Goal: Communication & Community: Share content

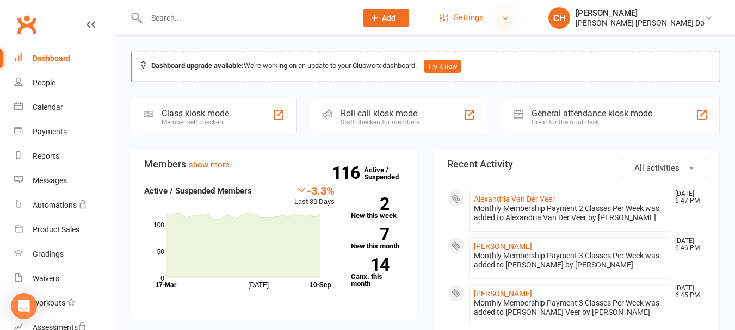
click at [510, 17] on icon at bounding box center [505, 18] width 9 height 9
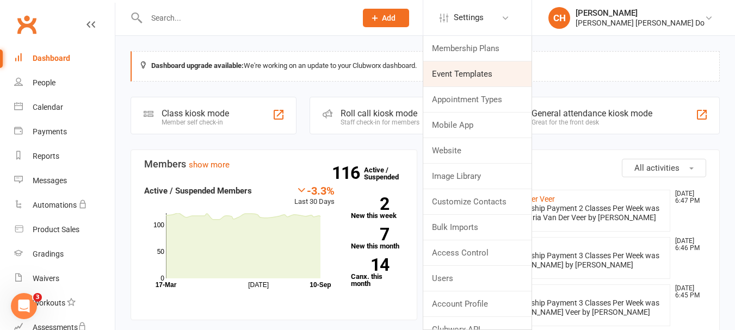
click at [508, 74] on link "Event Templates" at bounding box center [477, 73] width 108 height 25
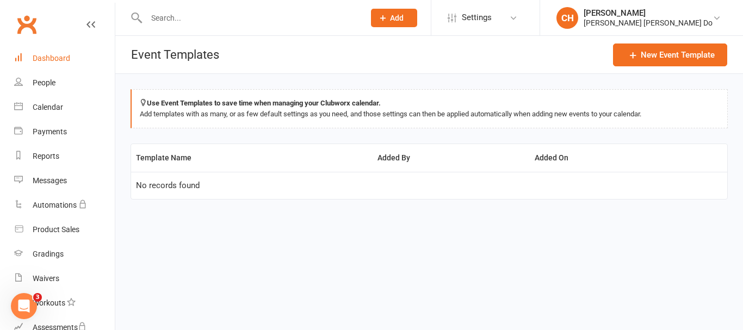
click at [41, 53] on link "Dashboard" at bounding box center [64, 58] width 101 height 24
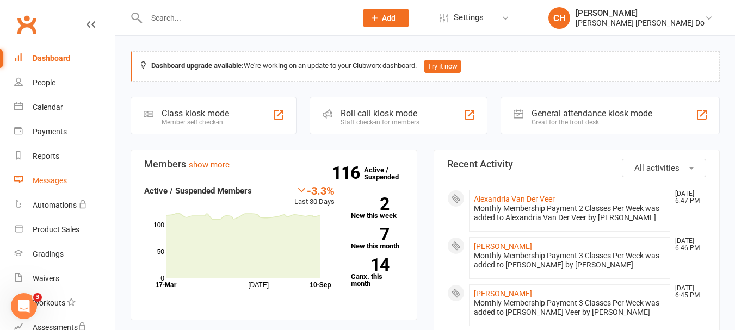
click at [53, 180] on div "Messages" at bounding box center [50, 180] width 34 height 9
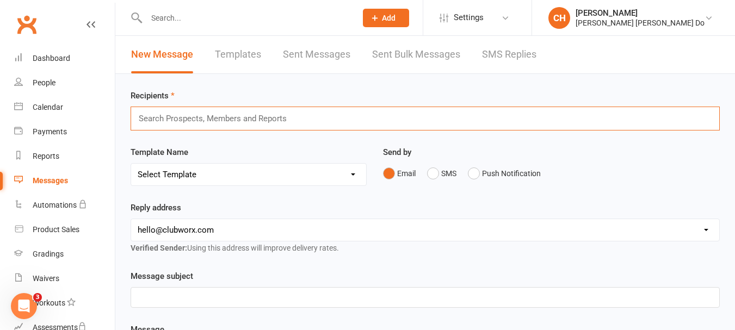
click at [150, 120] on input "text" at bounding box center [217, 119] width 159 height 14
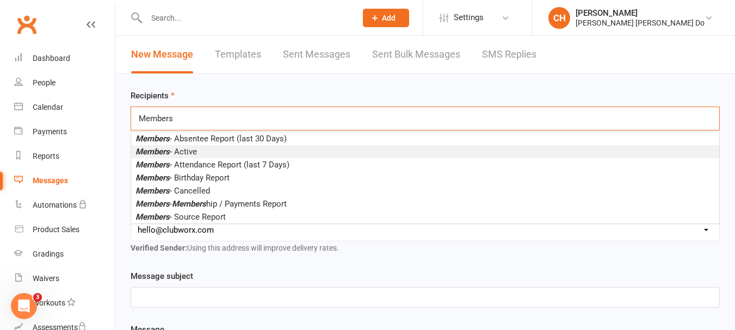
type input "Members"
click at [212, 151] on li "Members - Active" at bounding box center [425, 151] width 588 height 13
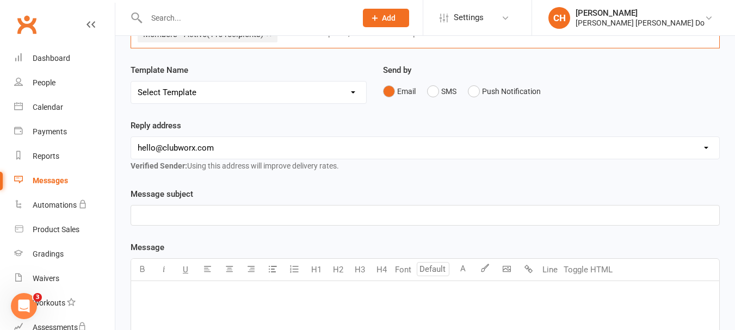
scroll to position [109, 0]
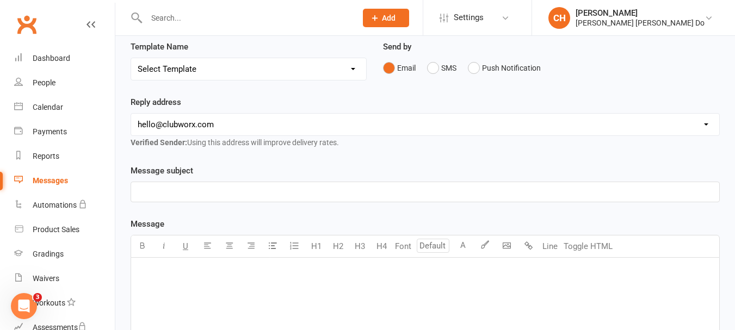
click at [162, 187] on p "﻿" at bounding box center [425, 192] width 575 height 13
click at [136, 192] on div "[PERSON_NAME] Taekwondo Term 3 Gradings Schedule Change" at bounding box center [425, 192] width 588 height 20
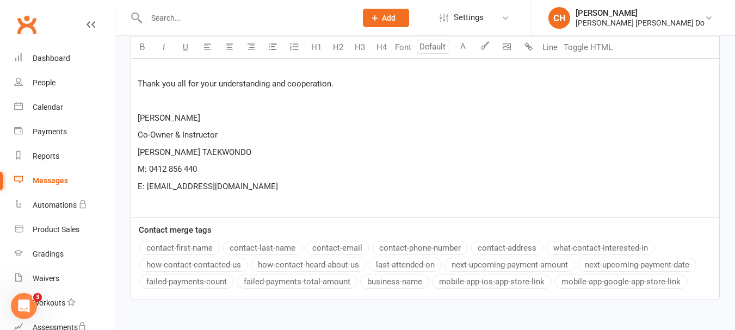
scroll to position [675, 0]
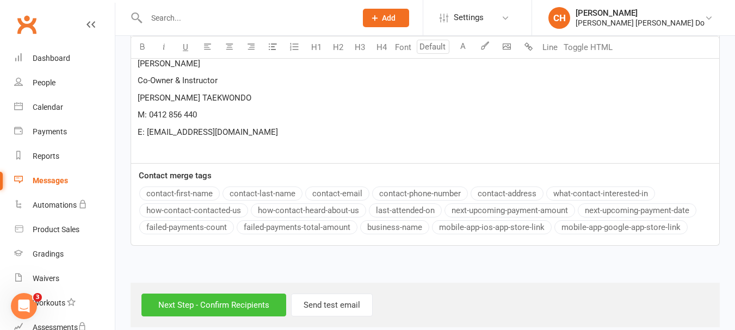
click at [218, 294] on input "Next Step - Confirm Recipients" at bounding box center [213, 305] width 145 height 23
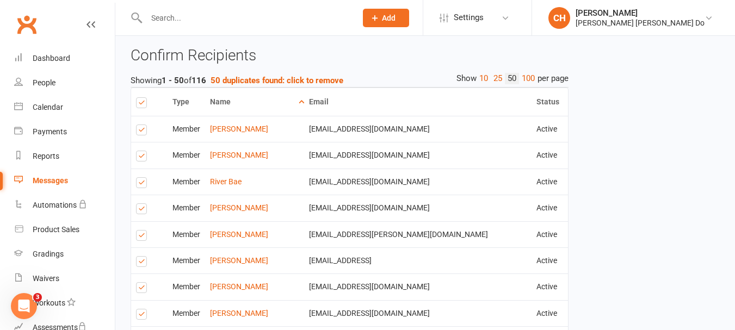
scroll to position [707, 0]
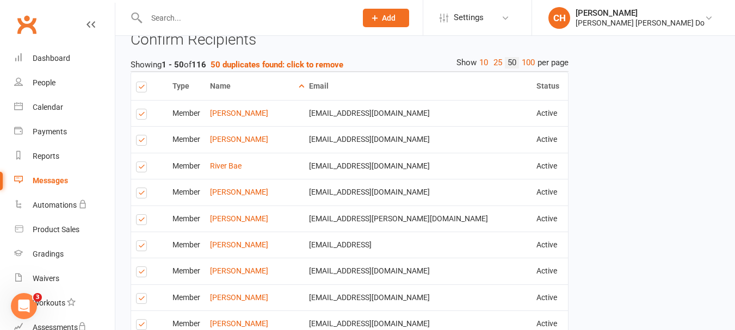
click at [143, 169] on label at bounding box center [143, 169] width 15 height 0
click at [143, 162] on input "checkbox" at bounding box center [139, 162] width 7 height 0
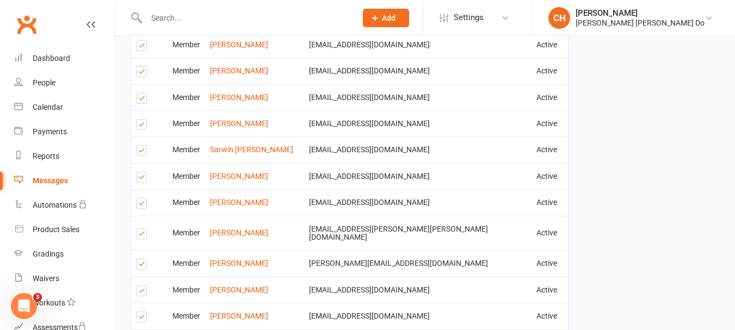
scroll to position [980, 0]
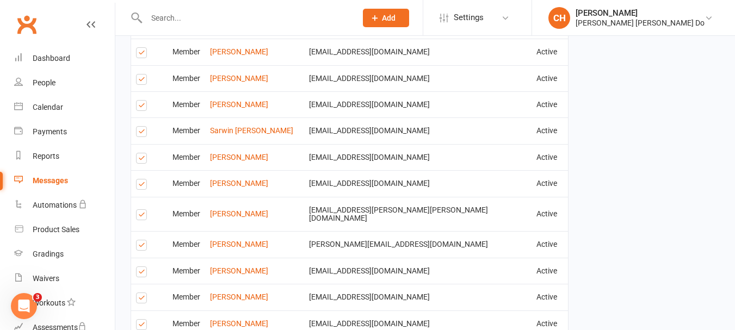
click at [141, 186] on label at bounding box center [143, 186] width 15 height 0
click at [141, 180] on input "checkbox" at bounding box center [139, 180] width 7 height 0
click at [144, 247] on label at bounding box center [143, 247] width 15 height 0
click at [143, 241] on input "checkbox" at bounding box center [139, 241] width 7 height 0
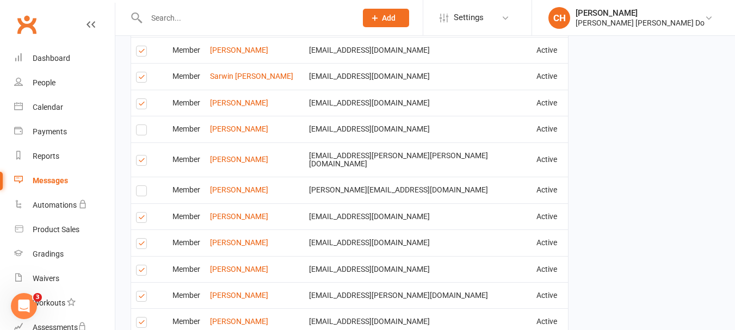
click at [140, 219] on label at bounding box center [143, 219] width 15 height 0
click at [140, 213] on input "checkbox" at bounding box center [139, 213] width 7 height 0
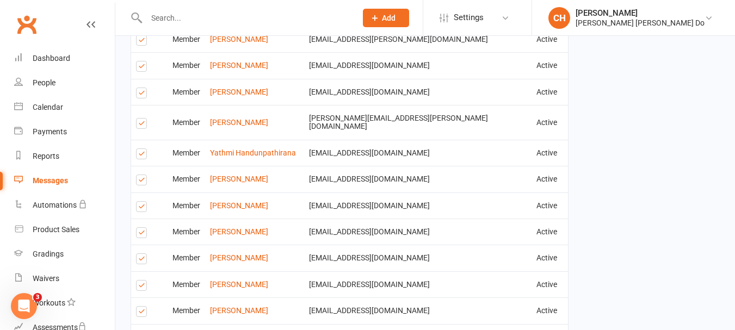
scroll to position [1306, 0]
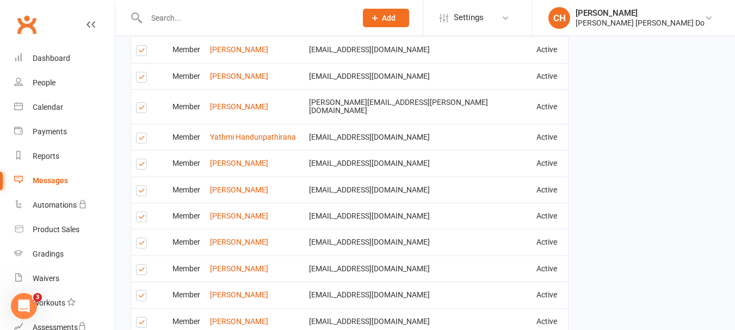
click at [138, 245] on label at bounding box center [143, 245] width 15 height 0
click at [138, 238] on input "checkbox" at bounding box center [139, 238] width 7 height 0
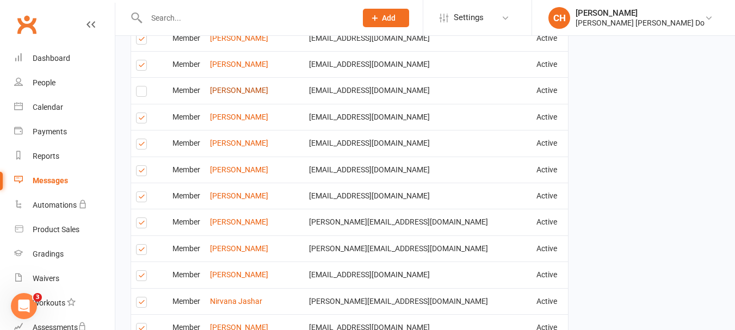
scroll to position [1469, 0]
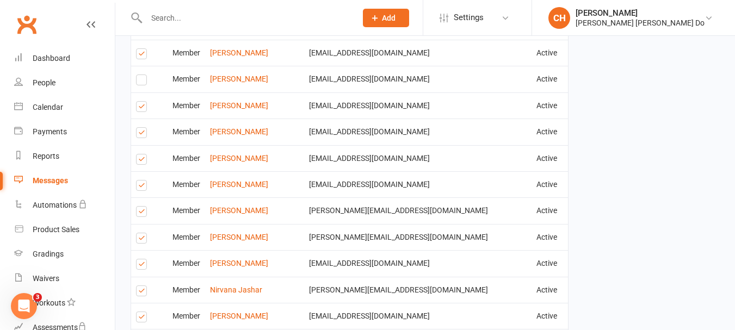
click at [144, 240] on label at bounding box center [143, 240] width 15 height 0
click at [143, 233] on input "checkbox" at bounding box center [139, 233] width 7 height 0
click at [139, 187] on label at bounding box center [143, 187] width 15 height 0
click at [139, 181] on input "checkbox" at bounding box center [139, 181] width 7 height 0
click at [144, 108] on label at bounding box center [143, 108] width 15 height 0
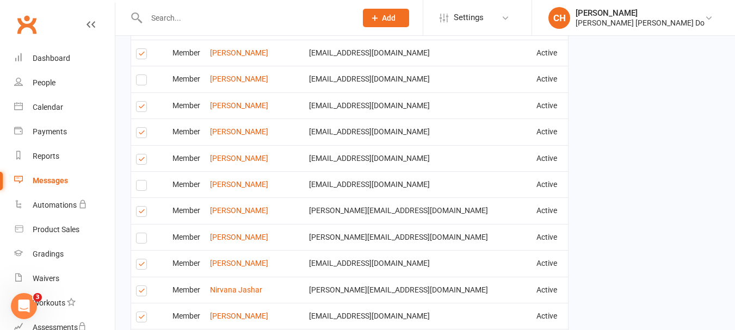
click at [143, 102] on input "checkbox" at bounding box center [139, 102] width 7 height 0
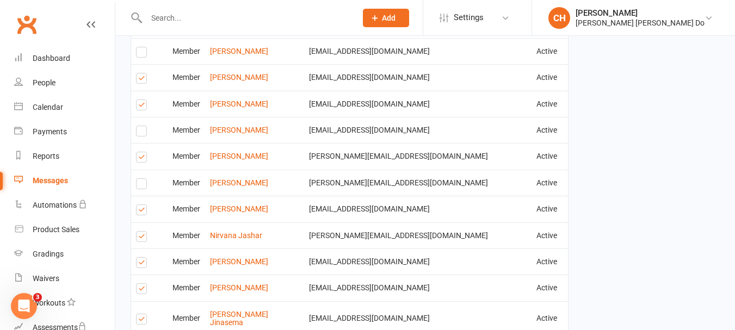
scroll to position [1578, 0]
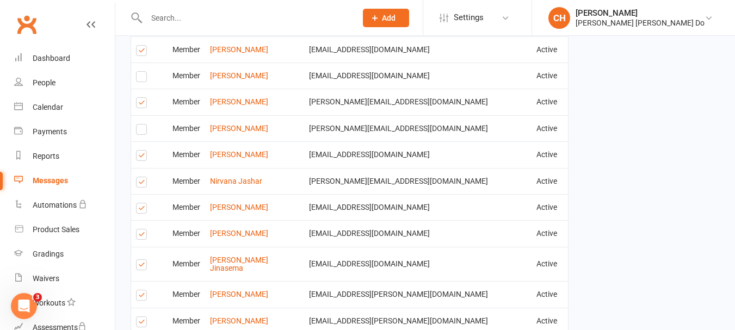
click at [144, 236] on label at bounding box center [143, 236] width 15 height 0
click at [143, 230] on input "checkbox" at bounding box center [139, 230] width 7 height 0
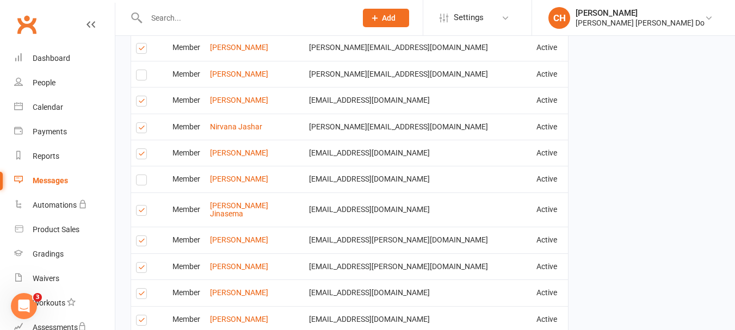
click at [139, 243] on label at bounding box center [143, 243] width 15 height 0
click at [139, 236] on input "checkbox" at bounding box center [139, 236] width 7 height 0
click at [144, 269] on label at bounding box center [143, 269] width 15 height 0
click at [143, 263] on input "checkbox" at bounding box center [139, 263] width 7 height 0
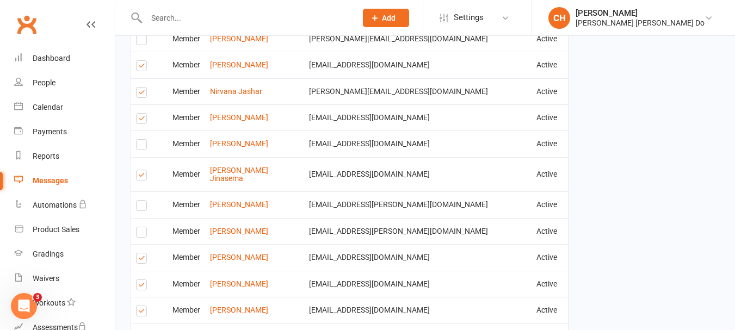
scroll to position [1687, 0]
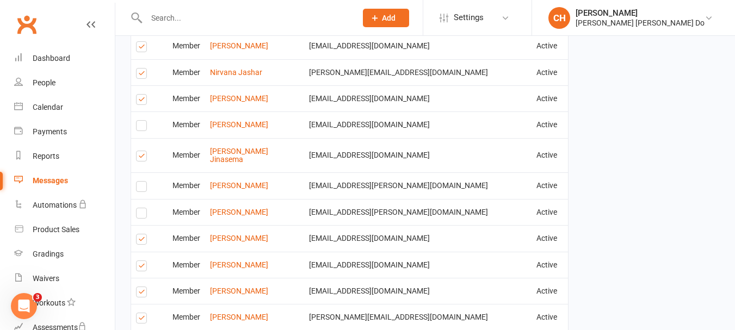
click at [140, 241] on label at bounding box center [143, 241] width 15 height 0
click at [140, 235] on input "checkbox" at bounding box center [139, 235] width 7 height 0
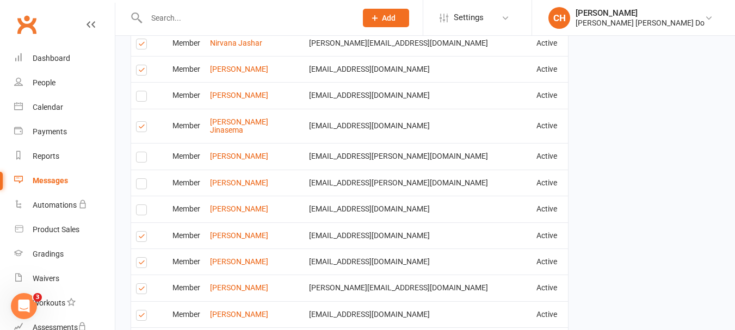
scroll to position [1741, 0]
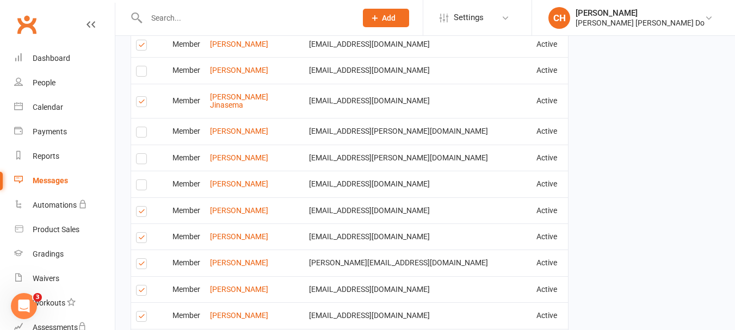
click at [140, 239] on label at bounding box center [143, 239] width 15 height 0
click at [140, 233] on input "checkbox" at bounding box center [139, 233] width 7 height 0
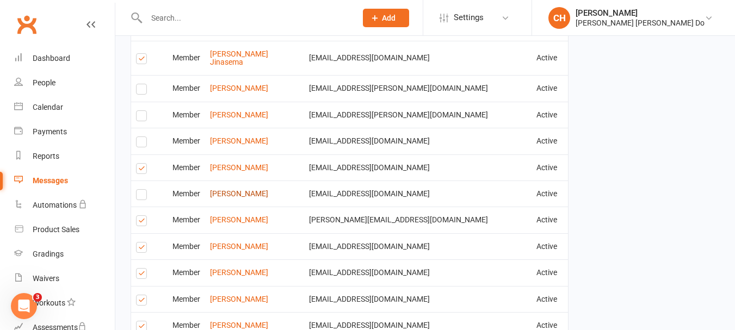
scroll to position [1796, 0]
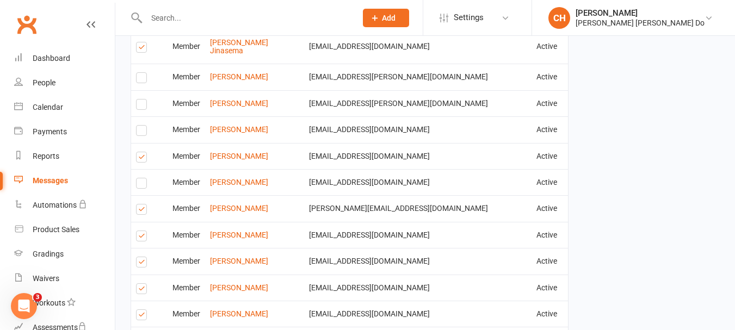
click at [141, 264] on label at bounding box center [143, 264] width 15 height 0
click at [141, 257] on input "checkbox" at bounding box center [139, 257] width 7 height 0
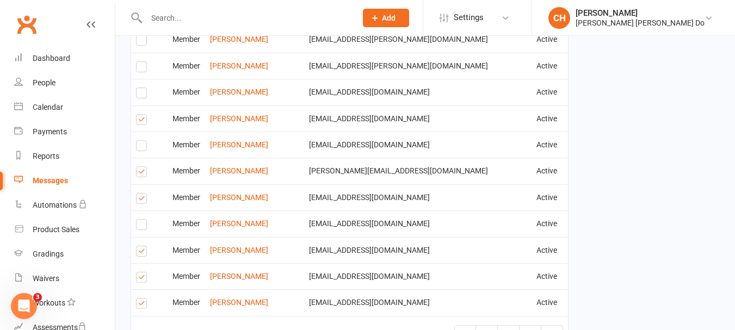
scroll to position [1850, 0]
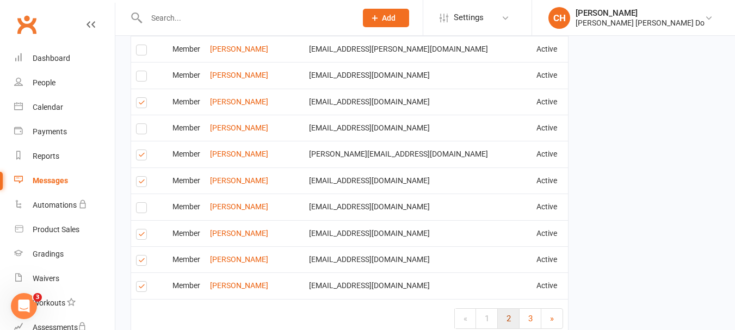
click at [509, 314] on span "2" at bounding box center [509, 319] width 4 height 10
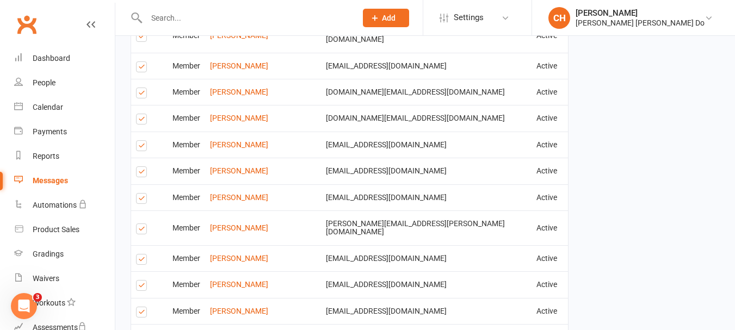
click at [137, 121] on label at bounding box center [143, 121] width 15 height 0
click at [137, 114] on input "checkbox" at bounding box center [139, 114] width 7 height 0
click at [140, 147] on label at bounding box center [143, 147] width 15 height 0
click at [140, 141] on input "checkbox" at bounding box center [139, 141] width 7 height 0
click at [138, 174] on label at bounding box center [143, 174] width 15 height 0
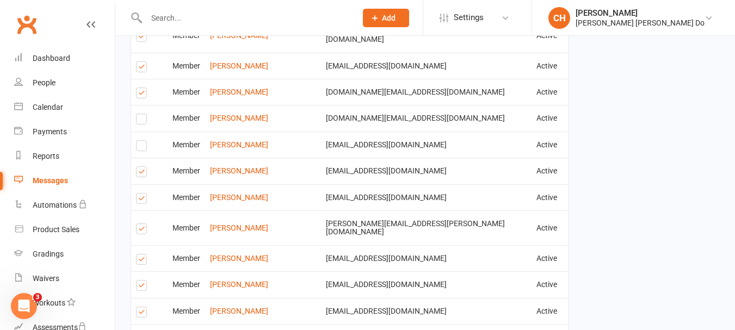
click at [138, 167] on input "checkbox" at bounding box center [139, 167] width 7 height 0
click at [140, 200] on label at bounding box center [143, 200] width 15 height 0
click at [140, 194] on input "checkbox" at bounding box center [139, 194] width 7 height 0
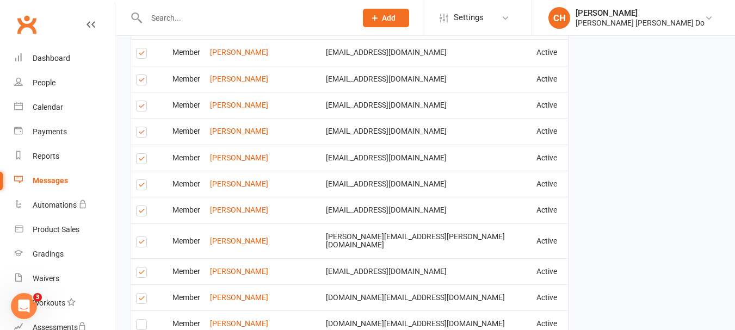
scroll to position [1633, 0]
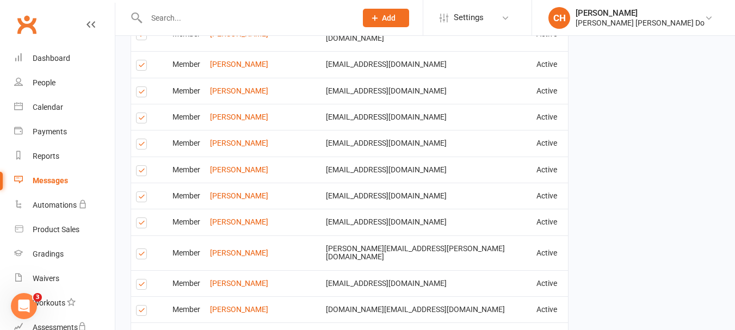
click at [141, 120] on label at bounding box center [143, 120] width 15 height 0
click at [141, 113] on input "checkbox" at bounding box center [139, 113] width 7 height 0
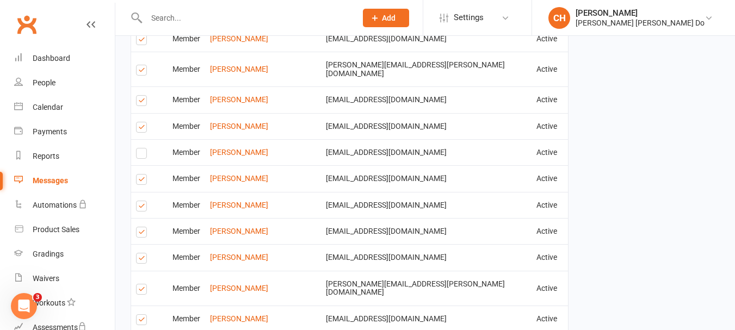
scroll to position [1578, 0]
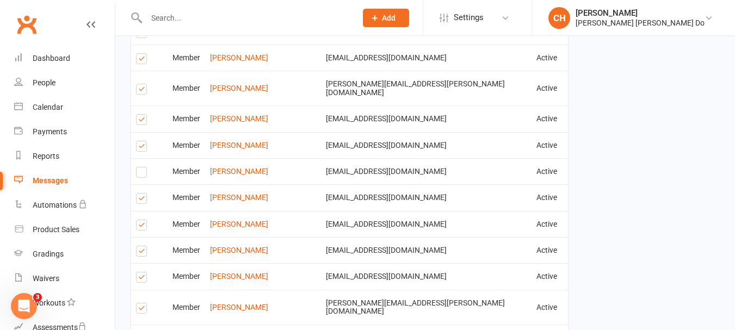
click at [140, 148] on label at bounding box center [143, 148] width 15 height 0
click at [140, 141] on input "checkbox" at bounding box center [139, 141] width 7 height 0
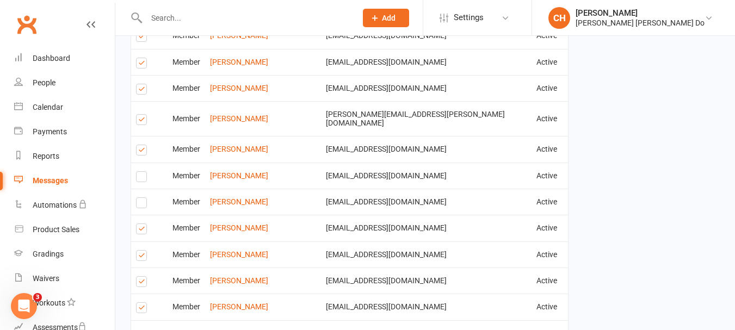
scroll to position [1524, 0]
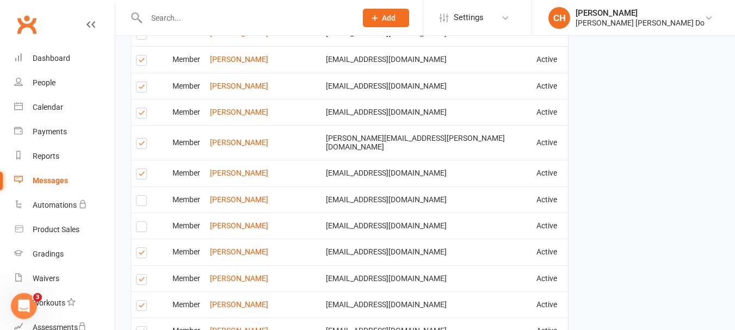
click at [144, 145] on label at bounding box center [143, 145] width 15 height 0
click at [143, 139] on input "checkbox" at bounding box center [139, 139] width 7 height 0
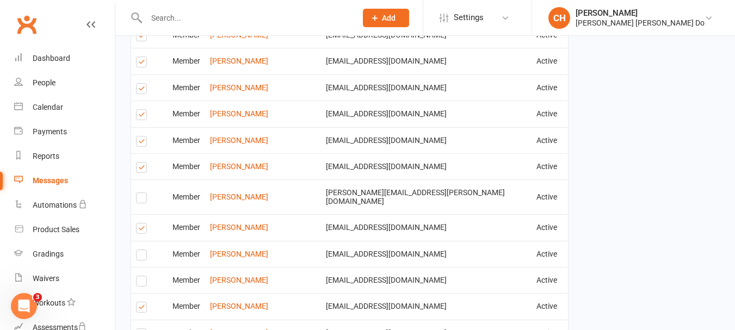
click at [143, 169] on label at bounding box center [143, 169] width 15 height 0
click at [143, 163] on input "checkbox" at bounding box center [139, 163] width 7 height 0
click at [143, 116] on label at bounding box center [143, 116] width 15 height 0
click at [143, 110] on input "checkbox" at bounding box center [139, 110] width 7 height 0
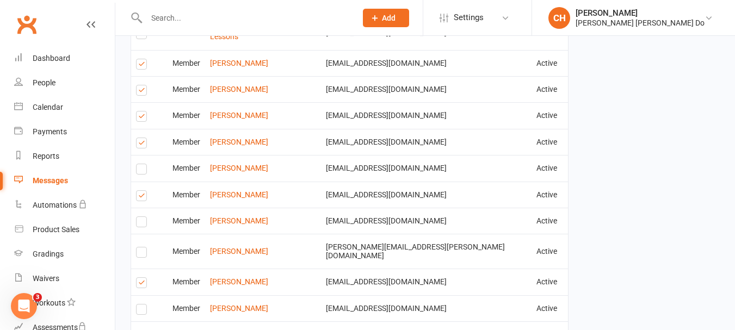
click at [141, 118] on label at bounding box center [143, 118] width 15 height 0
click at [141, 112] on input "checkbox" at bounding box center [139, 112] width 7 height 0
click at [143, 145] on label at bounding box center [143, 145] width 15 height 0
click at [143, 138] on input "checkbox" at bounding box center [139, 138] width 7 height 0
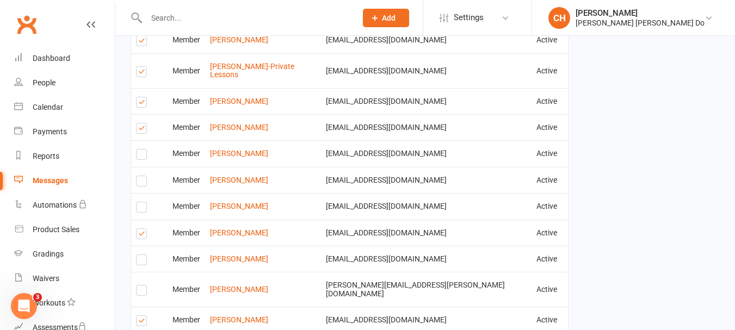
scroll to position [1361, 0]
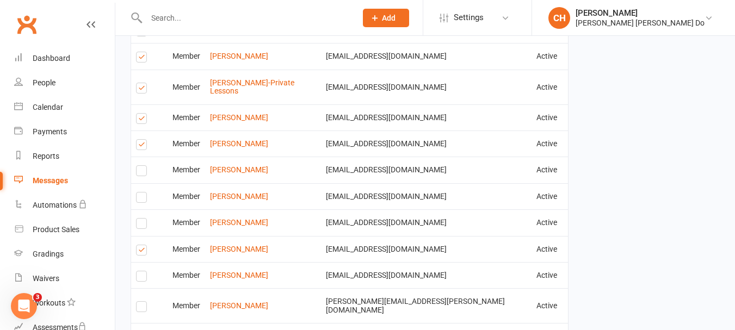
click at [142, 120] on label at bounding box center [143, 120] width 15 height 0
click at [142, 114] on input "checkbox" at bounding box center [139, 114] width 7 height 0
click at [140, 146] on label at bounding box center [143, 146] width 15 height 0
click at [140, 140] on input "checkbox" at bounding box center [139, 140] width 7 height 0
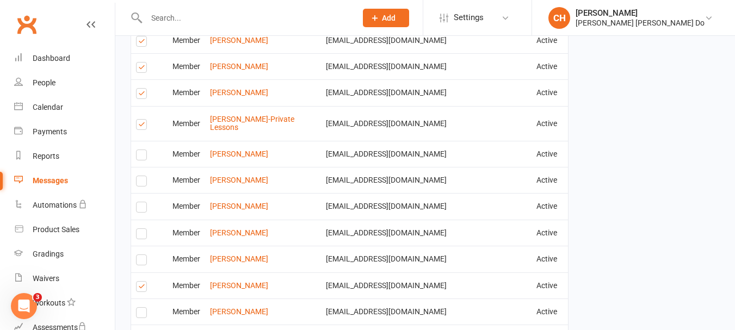
scroll to position [1306, 0]
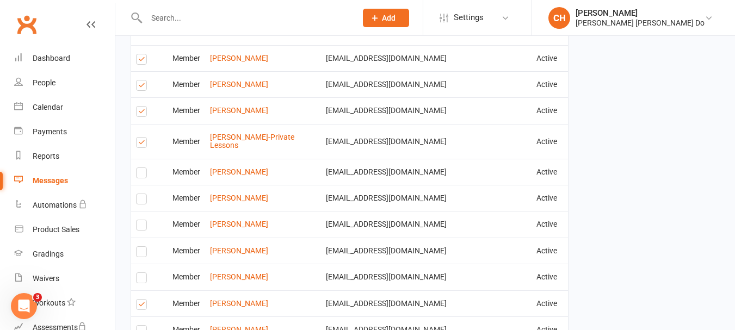
click at [142, 144] on label at bounding box center [143, 144] width 15 height 0
click at [142, 138] on input "checkbox" at bounding box center [139, 138] width 7 height 0
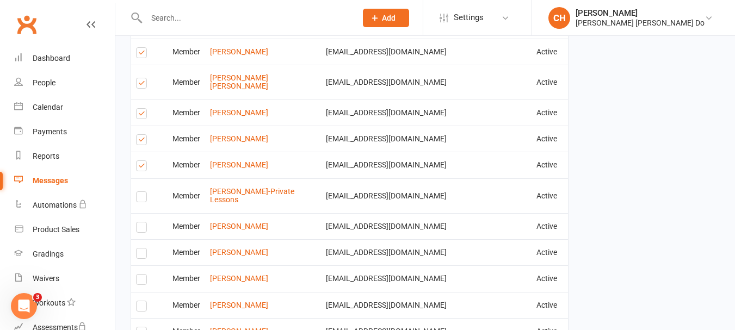
click at [138, 141] on label at bounding box center [143, 141] width 15 height 0
click at [138, 135] on input "checkbox" at bounding box center [139, 135] width 7 height 0
click at [143, 85] on label at bounding box center [143, 85] width 15 height 0
click at [143, 78] on input "checkbox" at bounding box center [139, 78] width 7 height 0
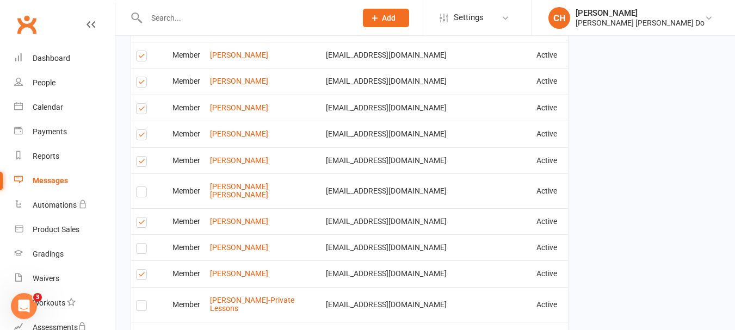
scroll to position [1088, 0]
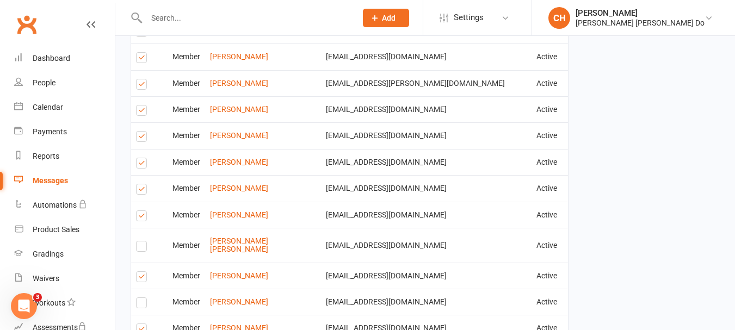
click at [140, 138] on label at bounding box center [143, 138] width 15 height 0
click at [140, 132] on input "checkbox" at bounding box center [139, 132] width 7 height 0
click at [144, 86] on label at bounding box center [143, 86] width 15 height 0
click at [143, 79] on input "checkbox" at bounding box center [139, 79] width 7 height 0
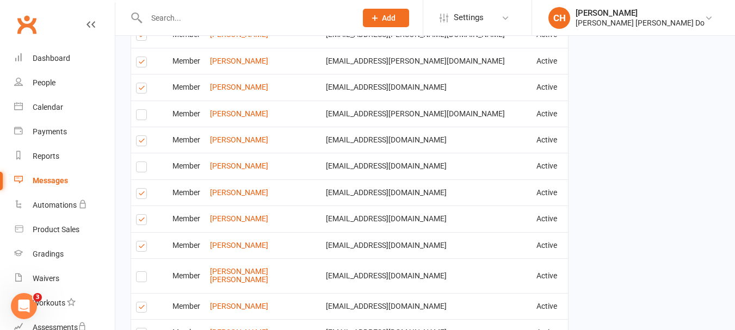
scroll to position [1034, 0]
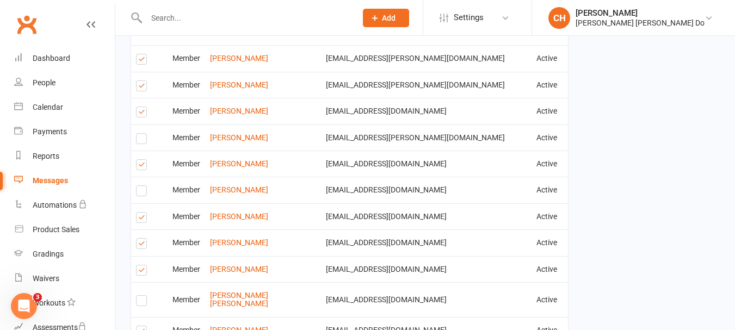
click at [143, 88] on label at bounding box center [143, 88] width 15 height 0
click at [143, 81] on input "checkbox" at bounding box center [139, 81] width 7 height 0
click at [141, 61] on label at bounding box center [143, 61] width 15 height 0
click at [141, 54] on input "checkbox" at bounding box center [139, 54] width 7 height 0
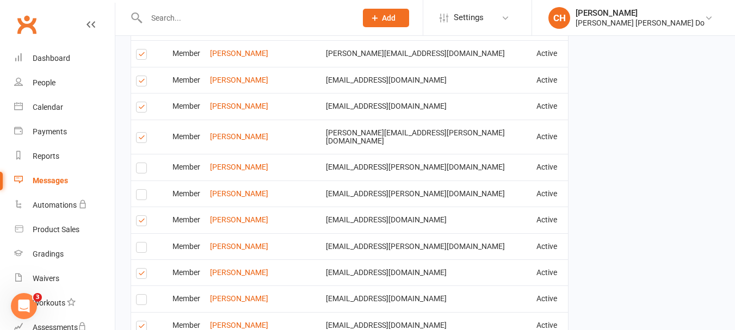
click at [144, 109] on label at bounding box center [143, 109] width 15 height 0
click at [143, 102] on input "checkbox" at bounding box center [139, 102] width 7 height 0
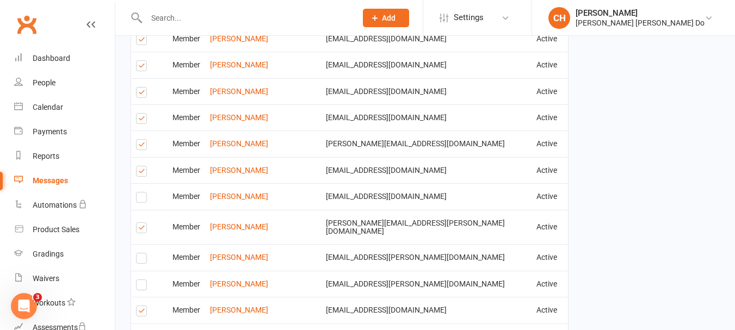
scroll to position [816, 0]
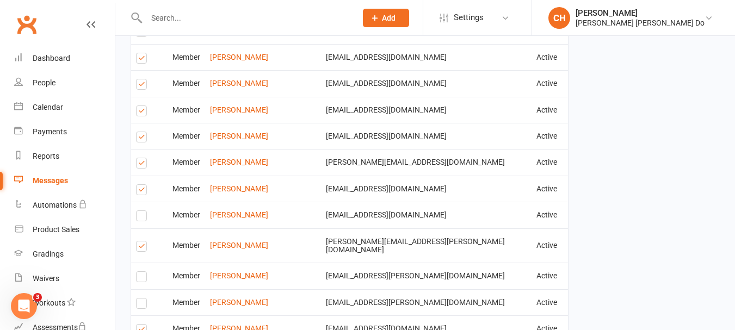
click at [138, 139] on label at bounding box center [143, 139] width 15 height 0
click at [138, 132] on input "checkbox" at bounding box center [139, 132] width 7 height 0
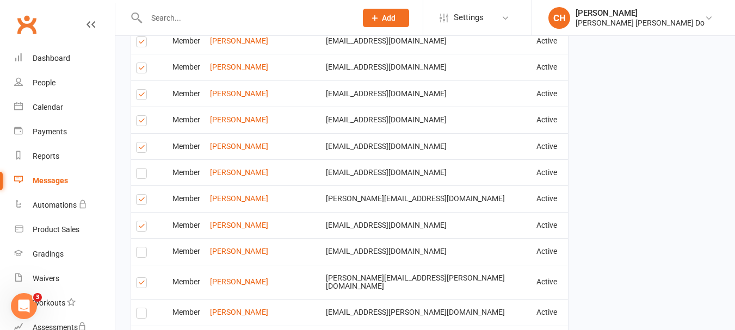
scroll to position [762, 0]
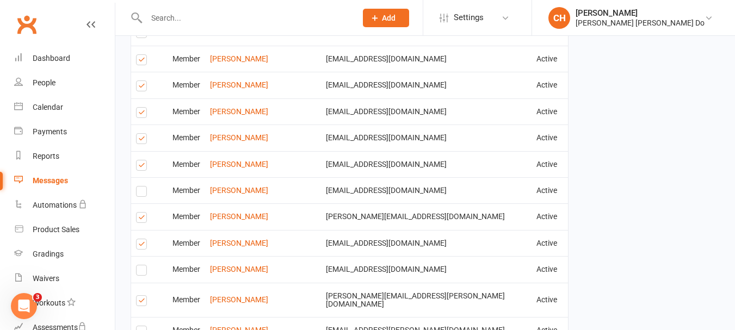
click at [138, 114] on label at bounding box center [143, 114] width 15 height 0
click at [138, 108] on input "checkbox" at bounding box center [139, 108] width 7 height 0
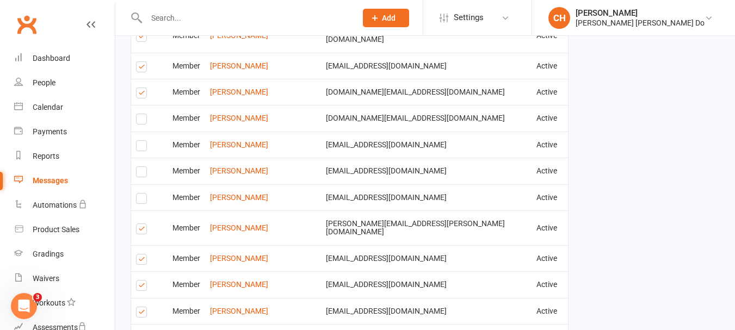
scroll to position [1903, 0]
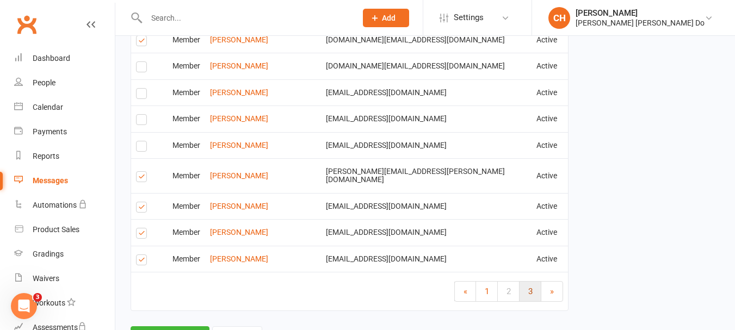
click at [527, 282] on link "3" at bounding box center [531, 292] width 22 height 20
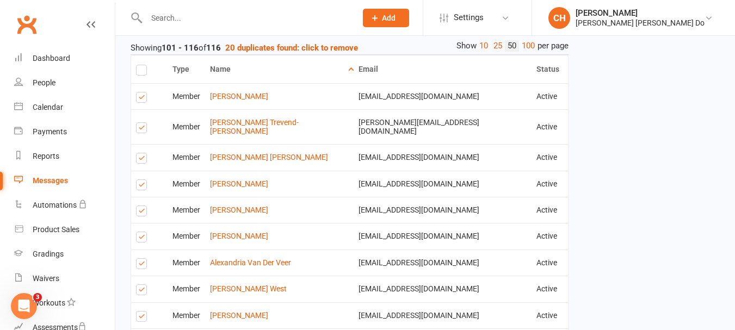
scroll to position [735, 0]
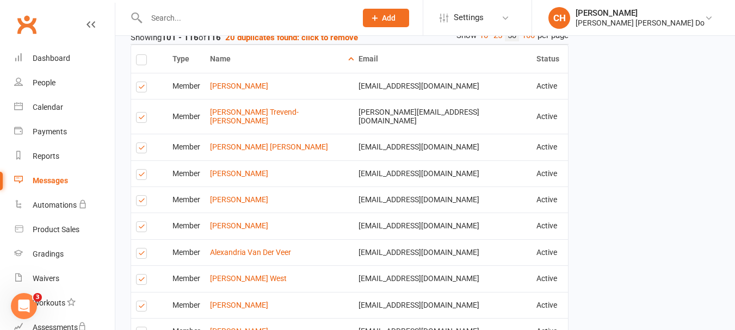
click at [138, 150] on label at bounding box center [143, 150] width 15 height 0
click at [138, 143] on input "checkbox" at bounding box center [139, 143] width 7 height 0
click at [139, 176] on label at bounding box center [143, 176] width 15 height 0
click at [139, 170] on input "checkbox" at bounding box center [139, 170] width 7 height 0
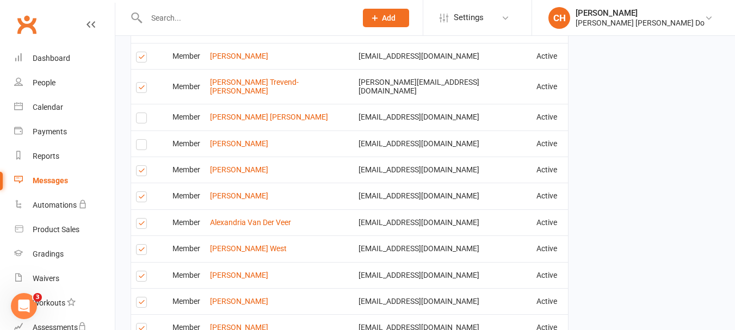
scroll to position [789, 0]
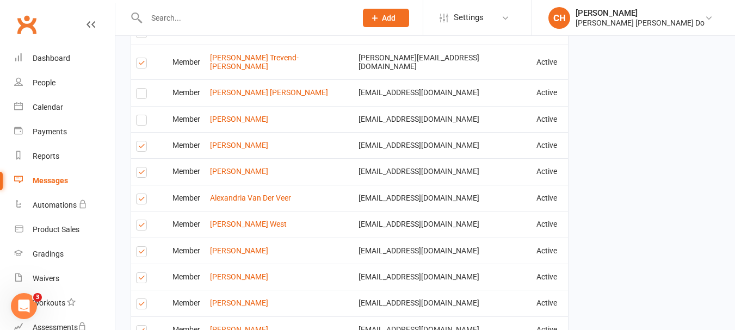
click at [139, 148] on label at bounding box center [143, 148] width 15 height 0
click at [139, 141] on input "checkbox" at bounding box center [139, 141] width 7 height 0
click at [138, 201] on label at bounding box center [143, 201] width 15 height 0
click at [138, 194] on input "checkbox" at bounding box center [139, 194] width 7 height 0
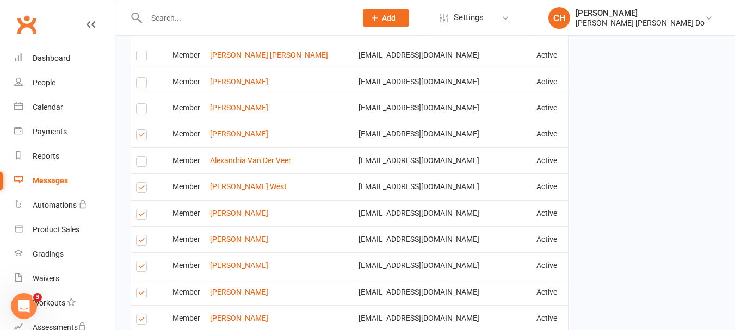
scroll to position [844, 0]
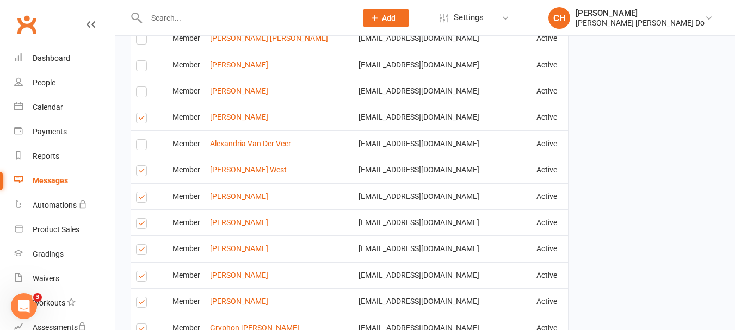
click at [141, 173] on label at bounding box center [143, 173] width 15 height 0
click at [141, 166] on input "checkbox" at bounding box center [139, 166] width 7 height 0
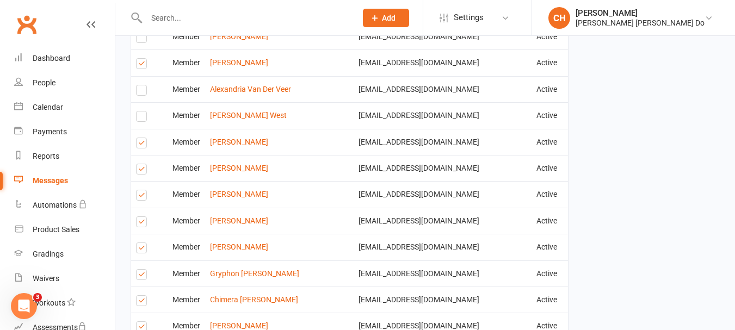
click at [141, 171] on label at bounding box center [143, 171] width 15 height 0
click at [141, 164] on input "checkbox" at bounding box center [139, 164] width 7 height 0
click at [142, 197] on label at bounding box center [143, 197] width 15 height 0
click at [142, 190] on input "checkbox" at bounding box center [139, 190] width 7 height 0
click at [141, 224] on label at bounding box center [143, 224] width 15 height 0
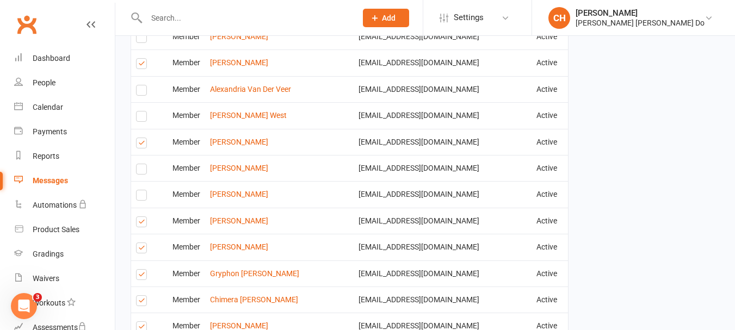
click at [141, 217] on input "checkbox" at bounding box center [139, 217] width 7 height 0
click at [142, 276] on label at bounding box center [143, 276] width 15 height 0
click at [142, 270] on input "checkbox" at bounding box center [139, 270] width 7 height 0
click at [140, 303] on label at bounding box center [143, 303] width 15 height 0
click at [140, 296] on input "checkbox" at bounding box center [139, 296] width 7 height 0
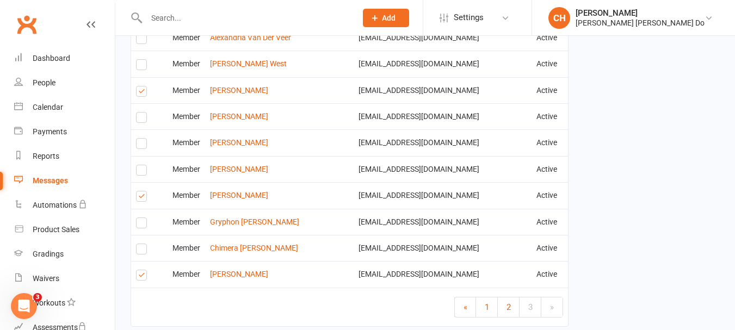
scroll to position [952, 0]
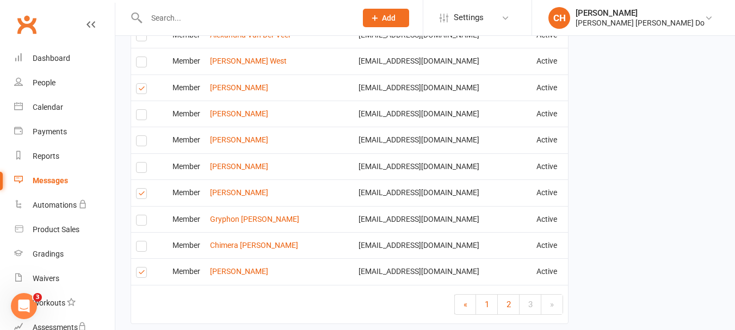
click at [141, 274] on label at bounding box center [143, 274] width 15 height 0
click at [141, 268] on input "checkbox" at bounding box center [139, 268] width 7 height 0
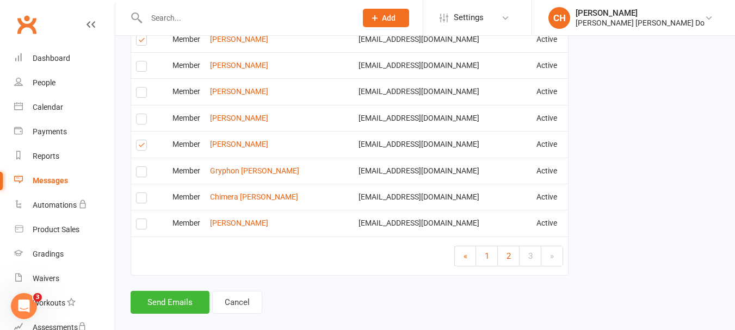
scroll to position [1007, 0]
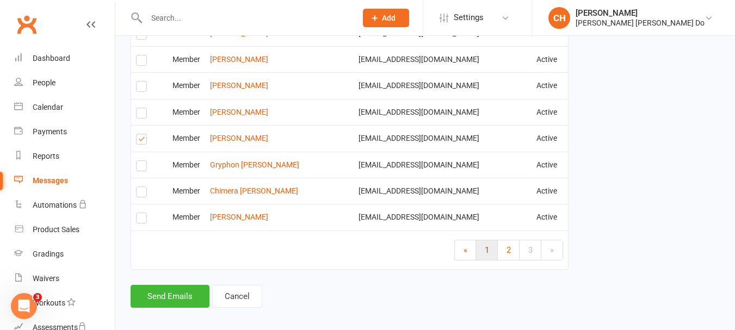
click at [487, 245] on span "1" at bounding box center [487, 250] width 4 height 10
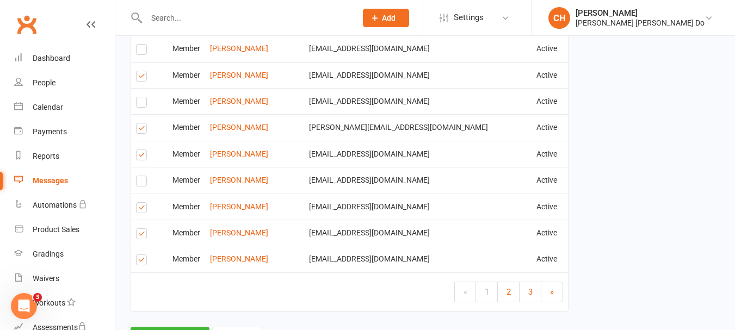
scroll to position [1878, 0]
click at [510, 287] on span "2" at bounding box center [509, 292] width 4 height 10
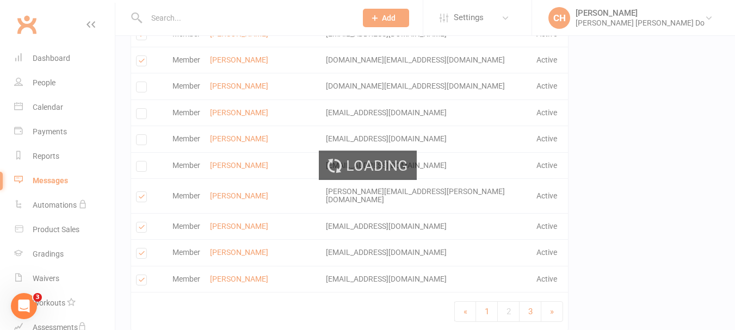
scroll to position [1873, 0]
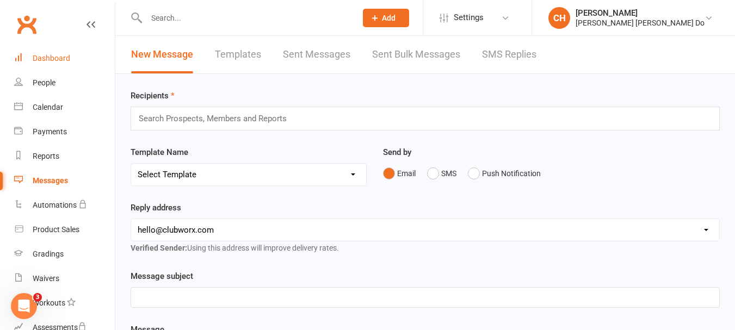
click at [49, 54] on div "Dashboard" at bounding box center [52, 58] width 38 height 9
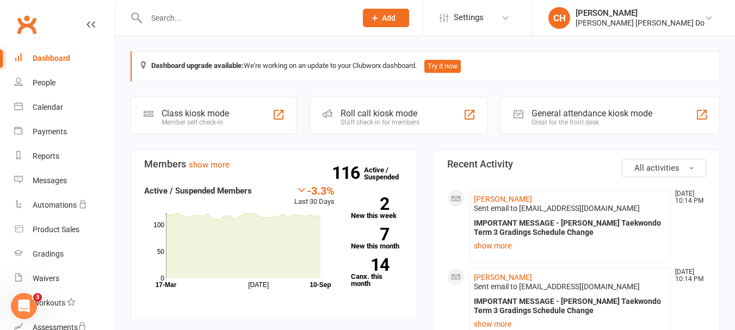
click at [186, 15] on input "text" at bounding box center [246, 17] width 206 height 15
type input "c"
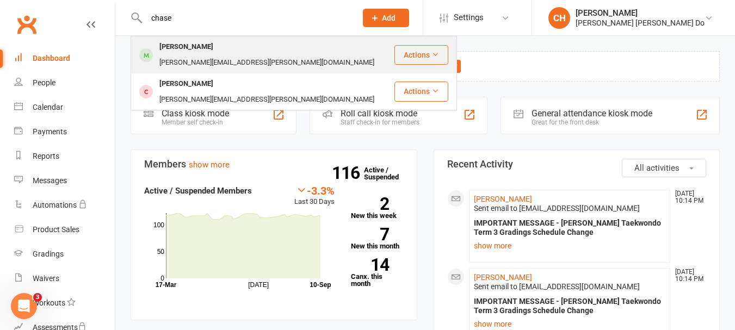
type input "chase"
click at [181, 41] on div "[PERSON_NAME]" at bounding box center [186, 47] width 60 height 16
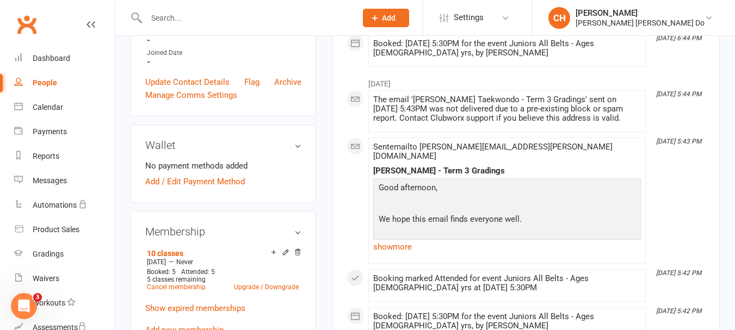
scroll to position [327, 0]
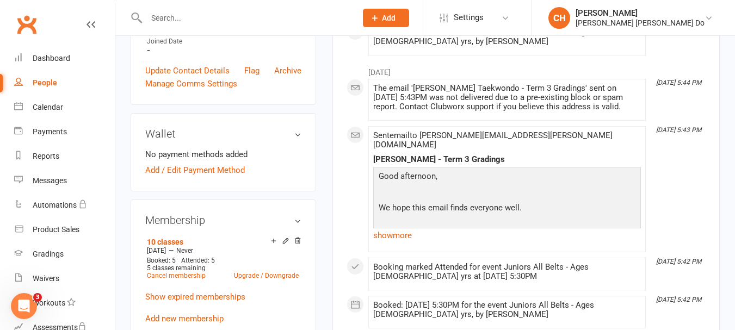
click at [537, 201] on p "We hope this email finds everyone well." at bounding box center [507, 209] width 262 height 16
click at [400, 228] on link "show more" at bounding box center [507, 235] width 268 height 15
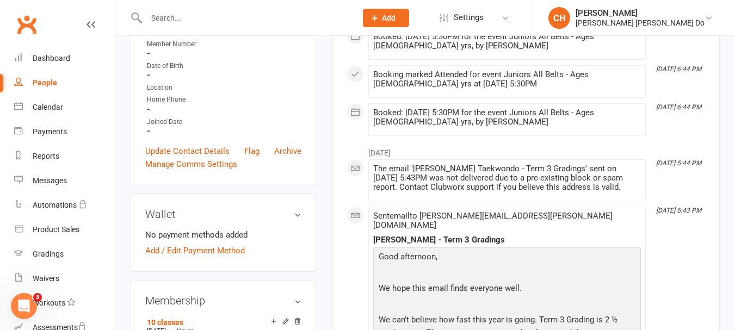
scroll to position [109, 0]
